Goal: Find specific page/section: Locate a particular part of the current website

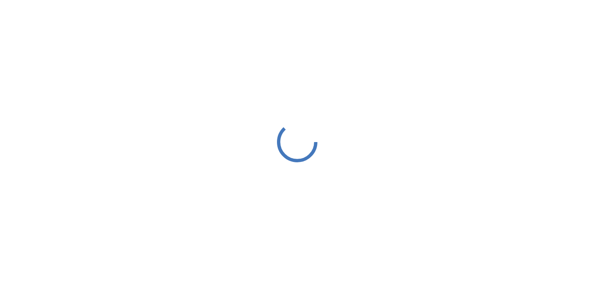
click at [233, 58] on div at bounding box center [297, 142] width 594 height 284
click at [442, 79] on div at bounding box center [297, 142] width 594 height 284
